Goal: Task Accomplishment & Management: Use online tool/utility

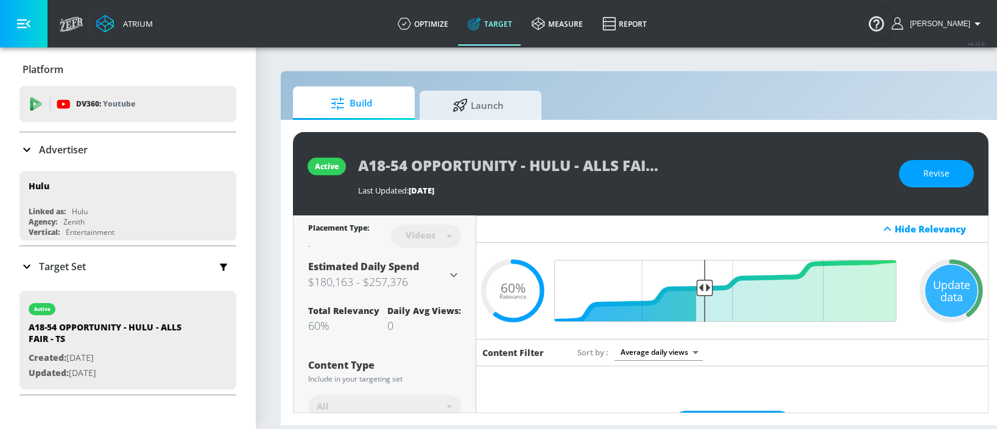
drag, startPoint x: 469, startPoint y: 98, endPoint x: 521, endPoint y: 57, distance: 65.9
click at [469, 99] on div at bounding box center [461, 105] width 18 height 13
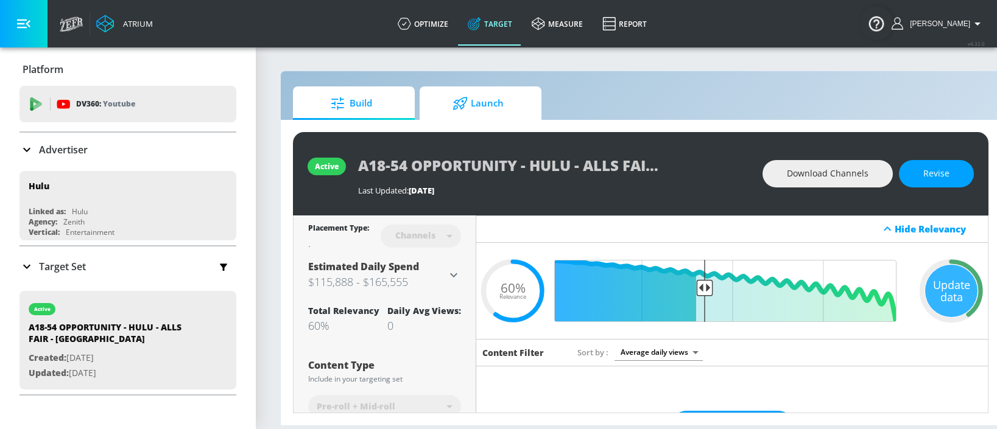
click at [490, 101] on span "Launch" at bounding box center [478, 103] width 93 height 29
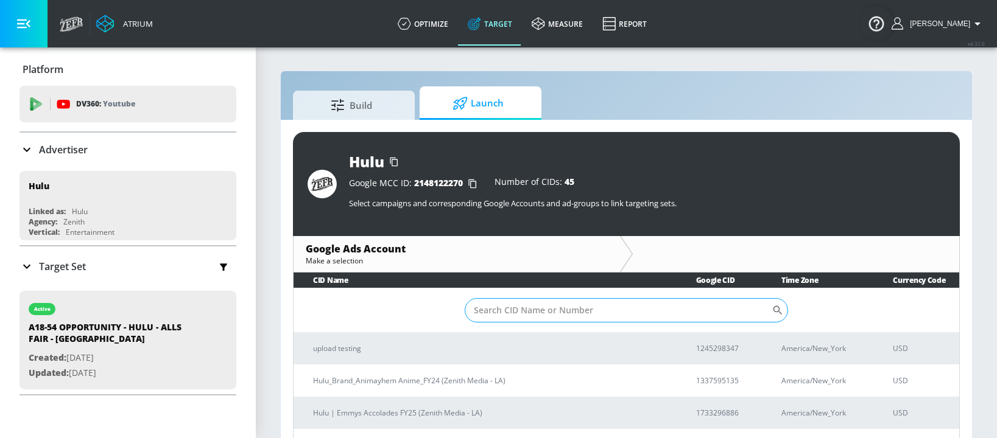
click at [541, 314] on input "Sort By" at bounding box center [618, 310] width 307 height 24
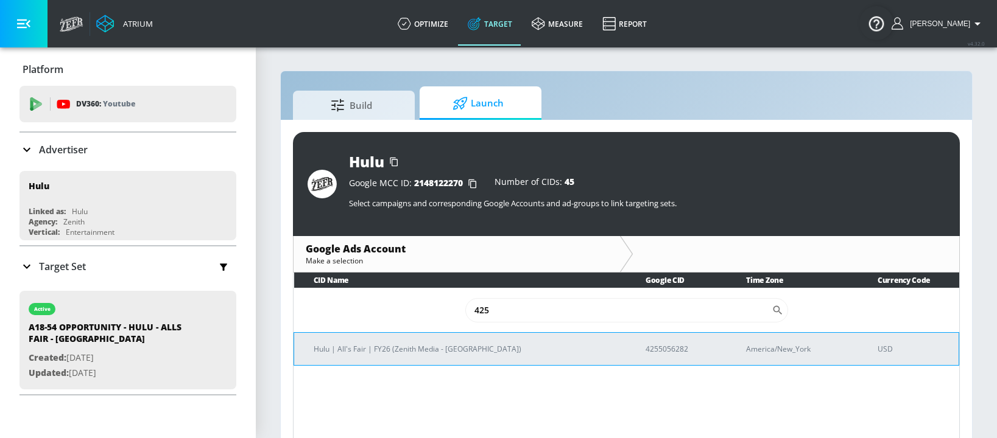
type input "425"
click at [645, 348] on p "4255056282" at bounding box center [680, 349] width 71 height 13
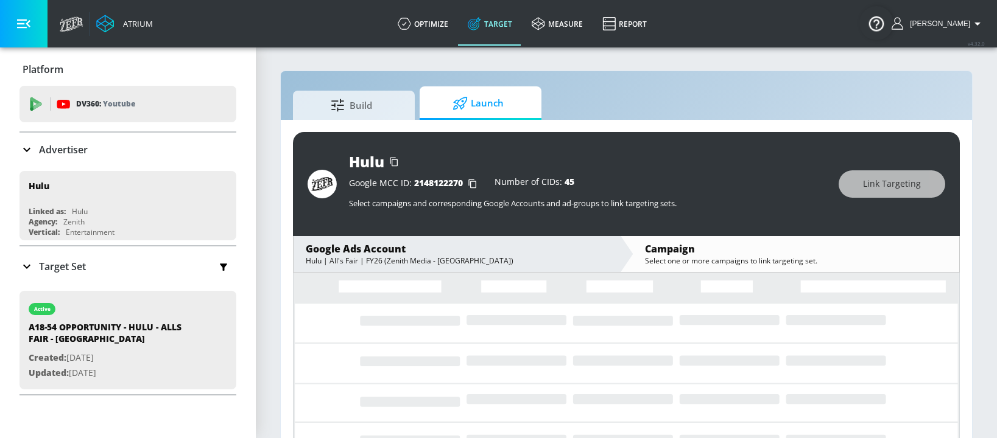
click at [517, 100] on span "Launch" at bounding box center [478, 103] width 93 height 29
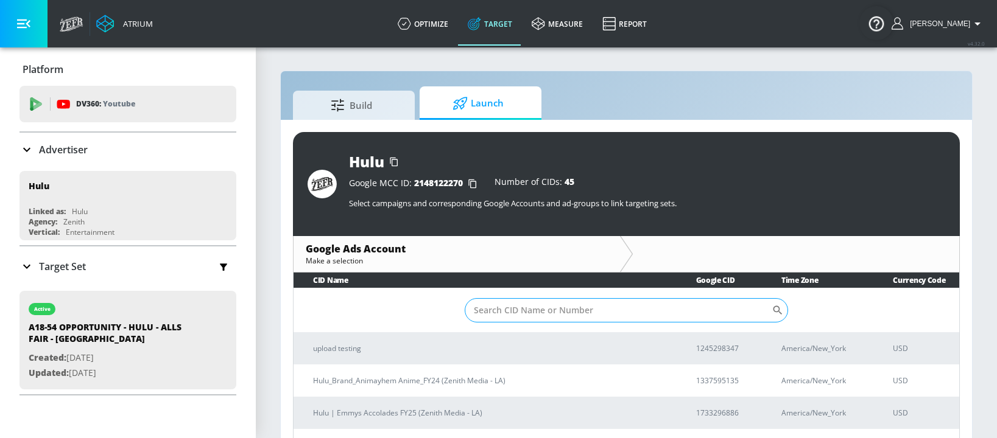
click at [580, 311] on input "Sort By" at bounding box center [618, 310] width 307 height 24
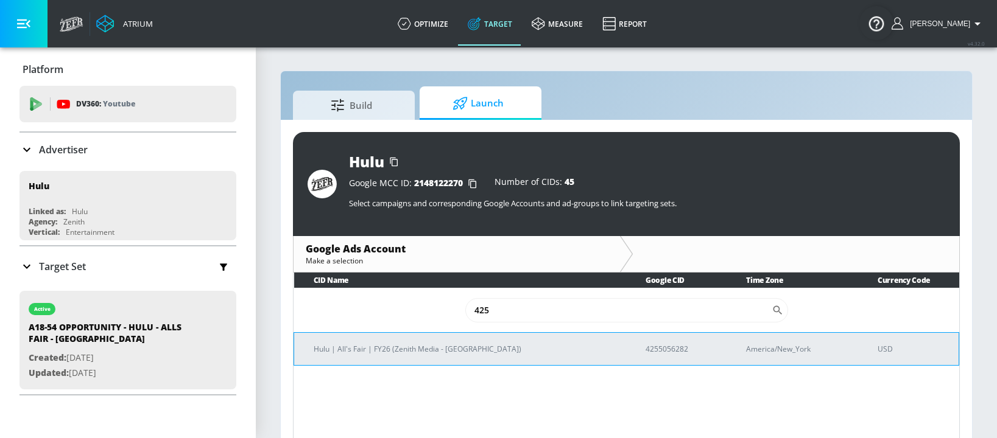
type input "425"
click at [645, 348] on p "4255056282" at bounding box center [680, 349] width 71 height 13
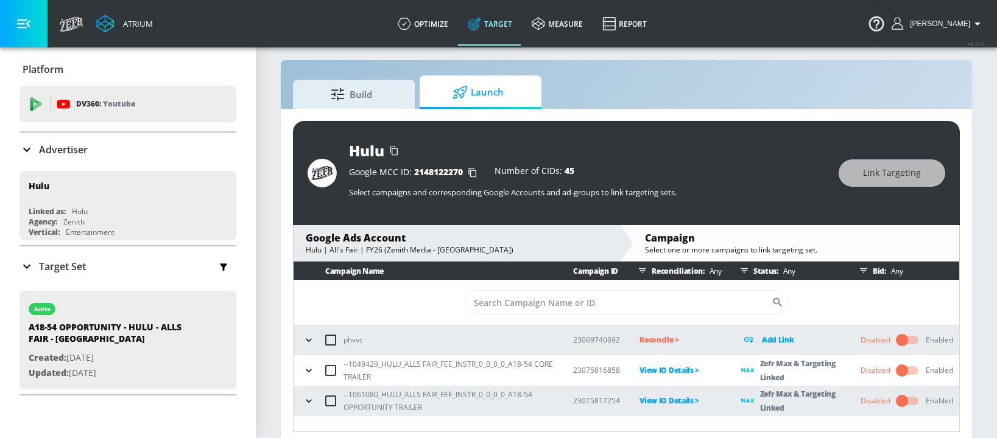
scroll to position [18, 0]
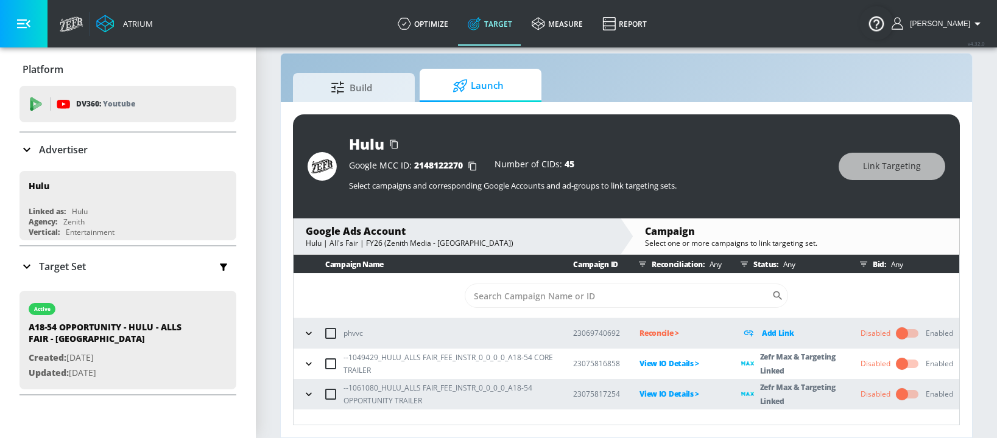
click at [306, 393] on icon "button" at bounding box center [309, 394] width 12 height 12
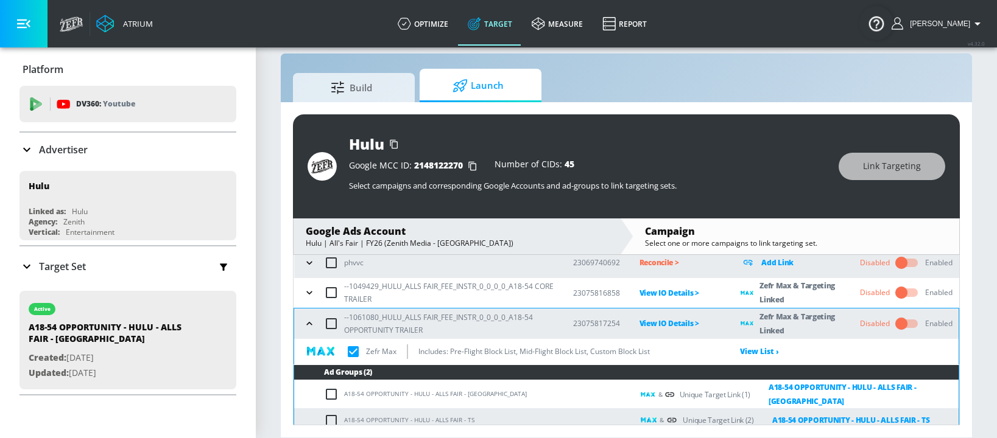
scroll to position [74, 0]
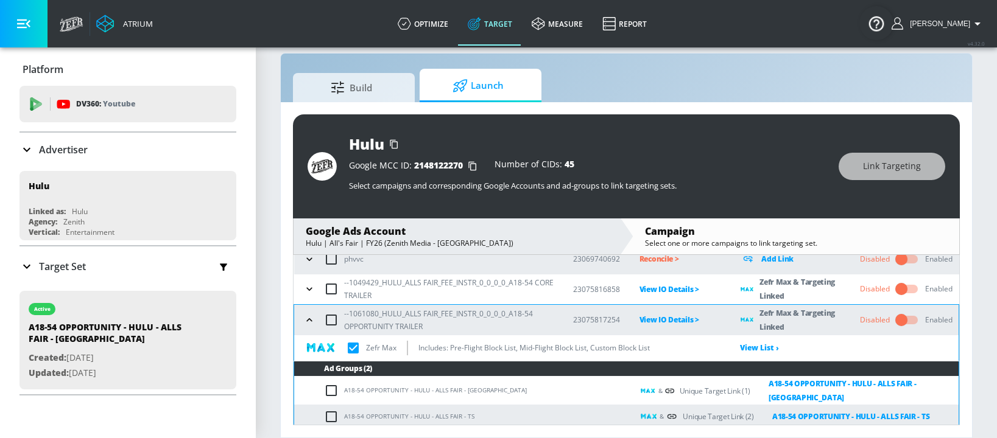
click at [315, 287] on button "button" at bounding box center [309, 289] width 18 height 18
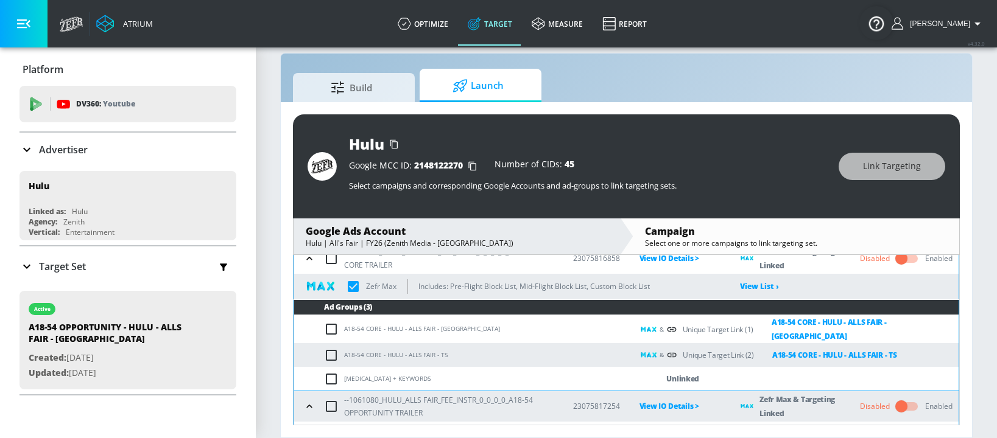
scroll to position [96, 0]
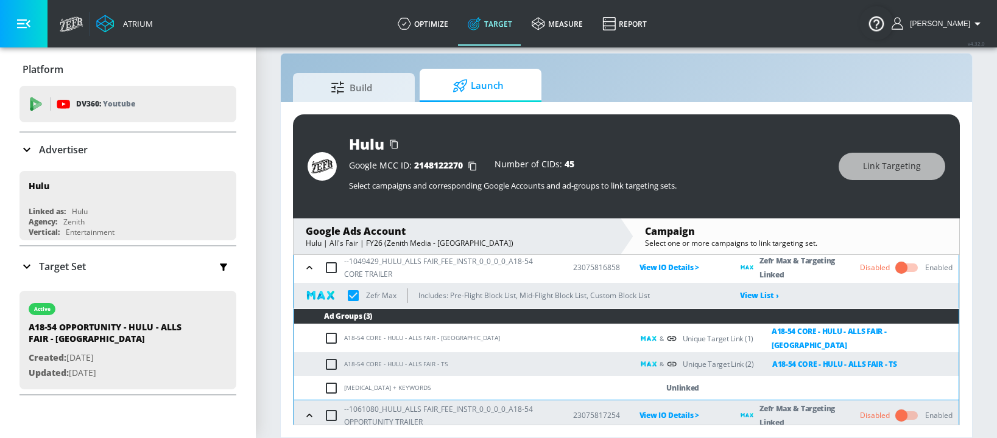
checkbox input "true"
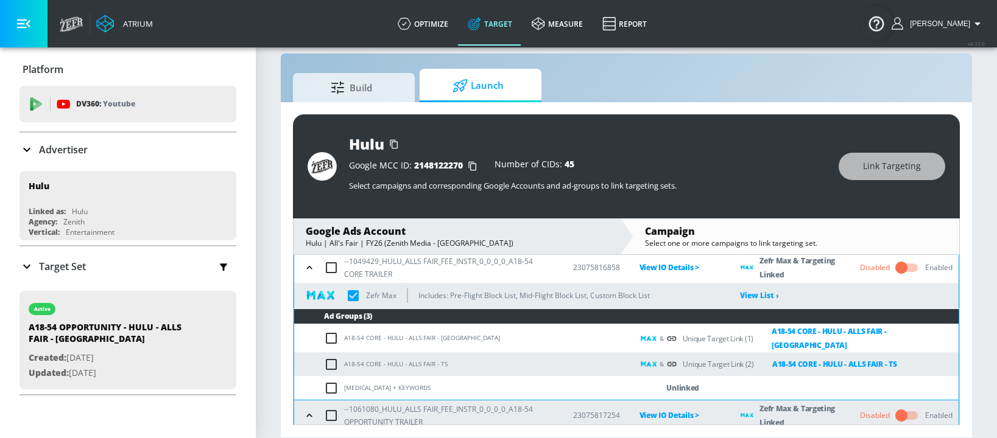
checkbox input "true"
